Goal: Check status: Verify the current state of an ongoing process or item

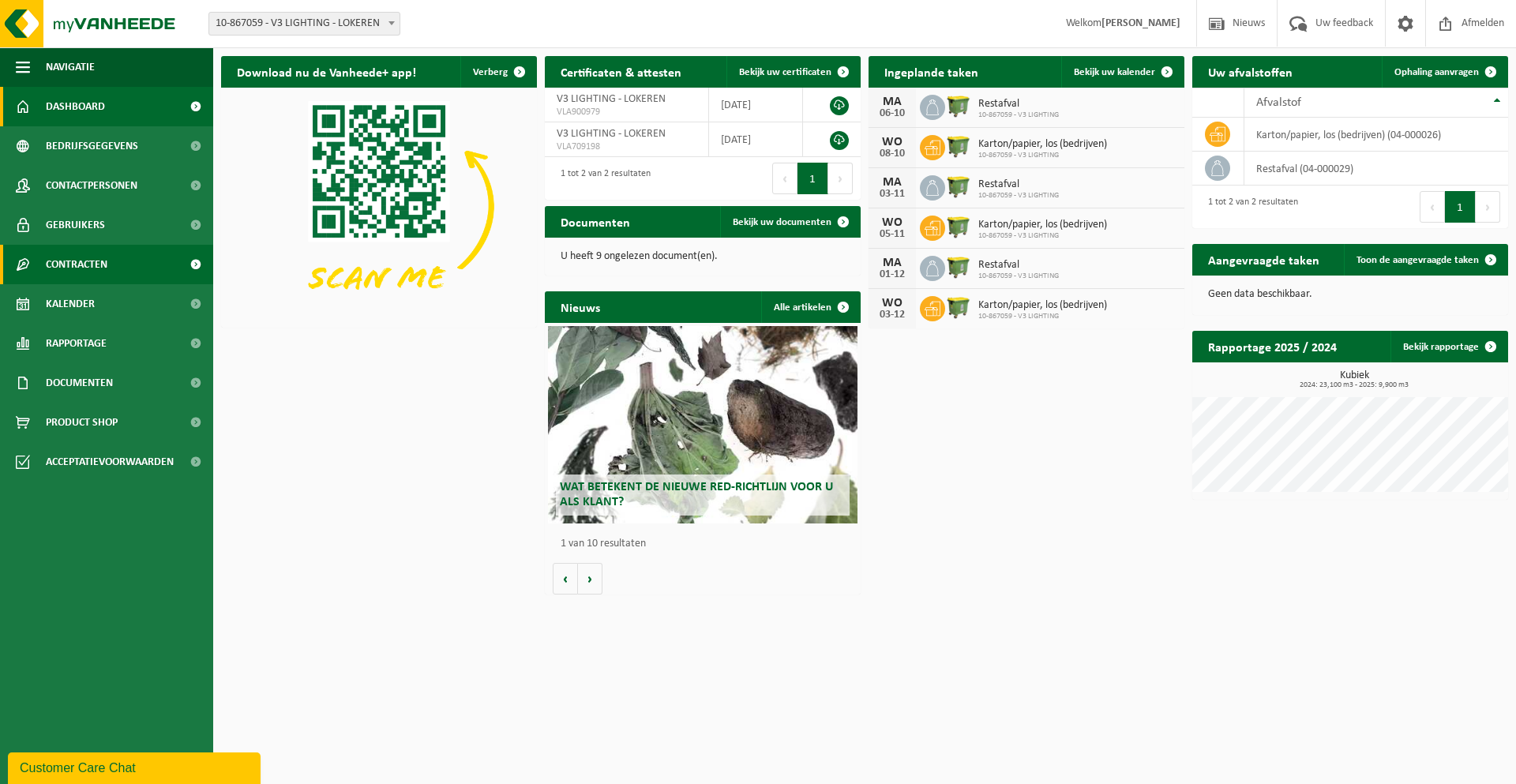
click at [85, 259] on span "Contracten" at bounding box center [76, 264] width 61 height 40
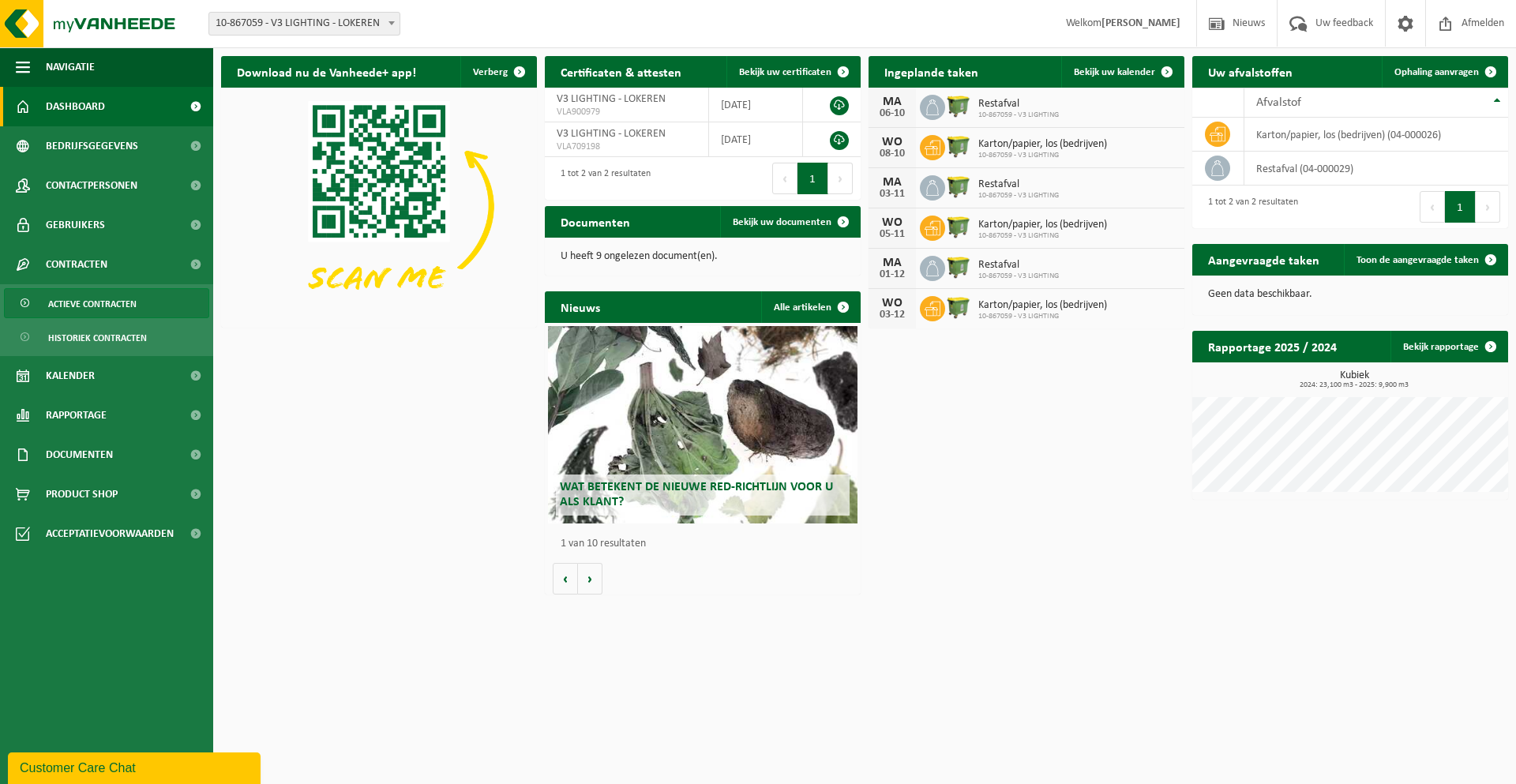
click at [108, 307] on span "Actieve contracten" at bounding box center [92, 304] width 88 height 30
click at [624, 254] on p "U heeft 9 ongelezen document(en)." at bounding box center [702, 256] width 284 height 11
click at [783, 226] on span "Bekijk uw documenten" at bounding box center [782, 222] width 99 height 10
click at [795, 213] on link "Bekijk uw documenten" at bounding box center [789, 222] width 139 height 32
click at [844, 217] on span at bounding box center [844, 222] width 32 height 32
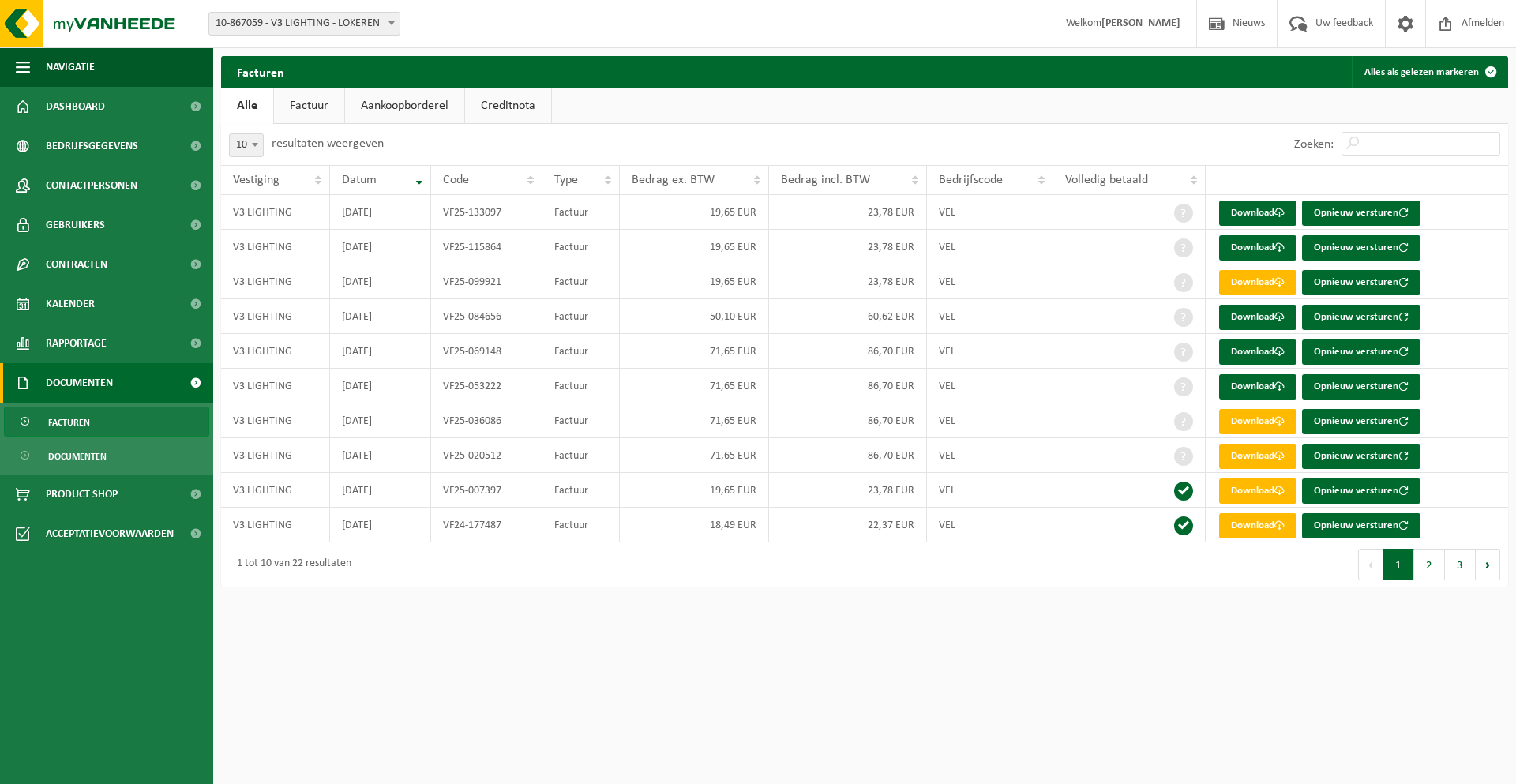
click at [314, 103] on link "Factuur" at bounding box center [309, 106] width 70 height 37
click at [416, 106] on link "Aankoopborderel" at bounding box center [406, 106] width 119 height 37
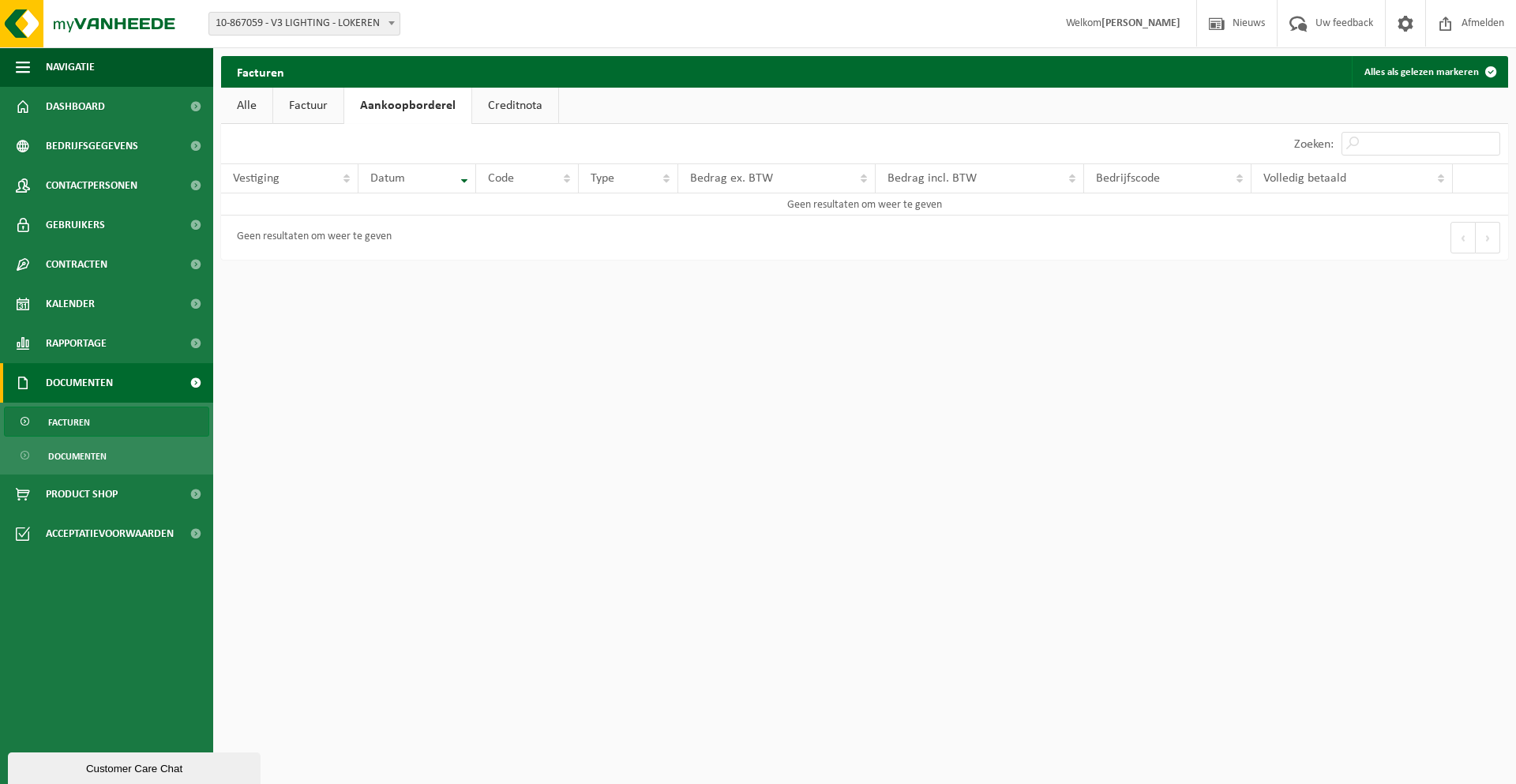
click at [310, 103] on link "Factuur" at bounding box center [308, 106] width 70 height 37
